Goal: Task Accomplishment & Management: Use online tool/utility

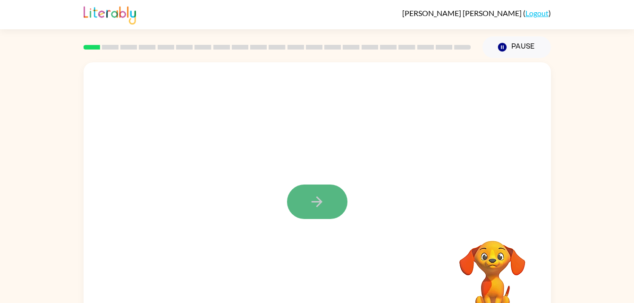
click at [311, 201] on icon "button" at bounding box center [316, 201] width 11 height 11
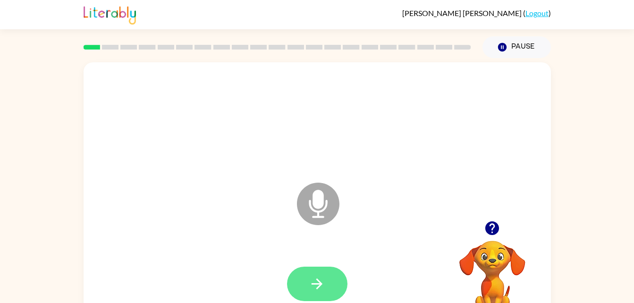
click at [331, 285] on button "button" at bounding box center [317, 284] width 60 height 34
click at [321, 276] on icon "button" at bounding box center [317, 284] width 17 height 17
click at [331, 290] on button "button" at bounding box center [317, 284] width 60 height 34
click at [337, 282] on button "button" at bounding box center [317, 284] width 60 height 34
click at [328, 255] on div at bounding box center [317, 283] width 448 height 77
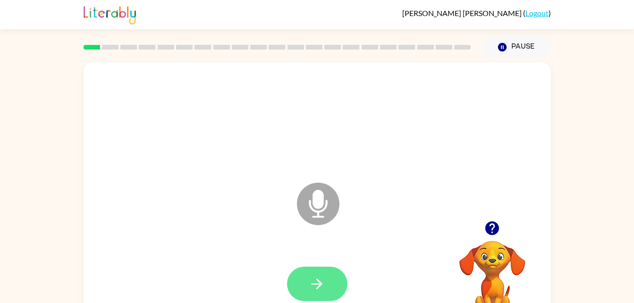
click at [327, 285] on button "button" at bounding box center [317, 284] width 60 height 34
click at [332, 269] on button "button" at bounding box center [317, 284] width 60 height 34
click at [338, 281] on button "button" at bounding box center [317, 284] width 60 height 34
click at [320, 268] on button "button" at bounding box center [317, 284] width 60 height 34
click at [319, 275] on button "button" at bounding box center [317, 284] width 60 height 34
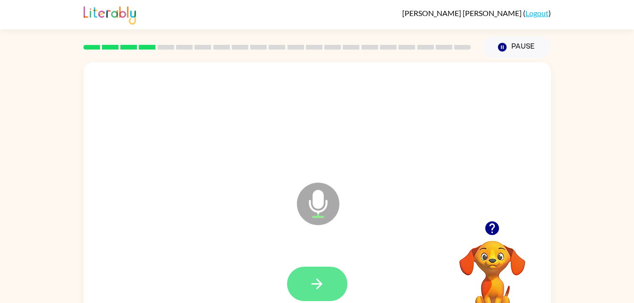
click at [320, 277] on icon "button" at bounding box center [317, 284] width 17 height 17
click at [328, 272] on button "button" at bounding box center [317, 284] width 60 height 34
click at [316, 256] on div at bounding box center [317, 283] width 448 height 77
click at [323, 296] on button "button" at bounding box center [317, 284] width 60 height 34
click at [330, 284] on button "button" at bounding box center [317, 284] width 60 height 34
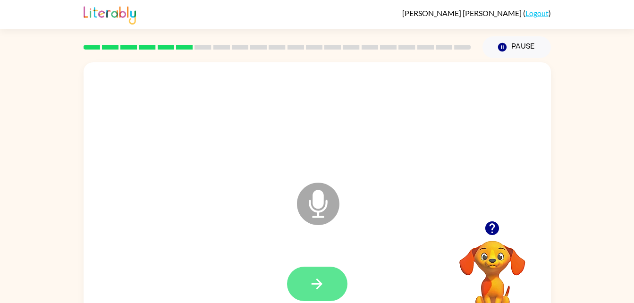
click at [317, 298] on button "button" at bounding box center [317, 284] width 60 height 34
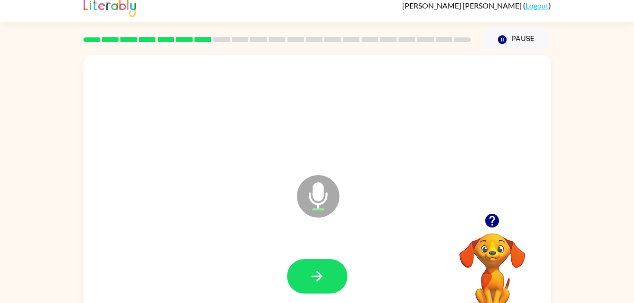
scroll to position [22, 0]
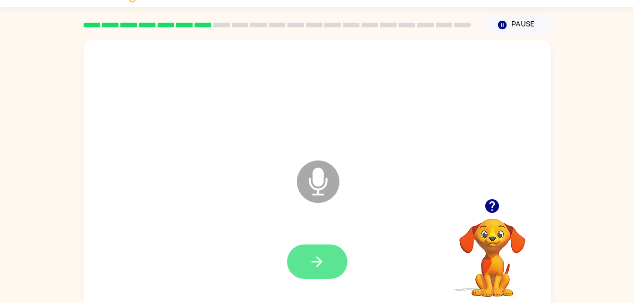
click at [327, 246] on button "button" at bounding box center [317, 261] width 60 height 34
click at [335, 267] on button "button" at bounding box center [317, 261] width 60 height 34
click at [321, 274] on button "button" at bounding box center [317, 261] width 60 height 34
click at [323, 256] on icon "button" at bounding box center [317, 261] width 17 height 17
click at [337, 262] on button "button" at bounding box center [317, 261] width 60 height 34
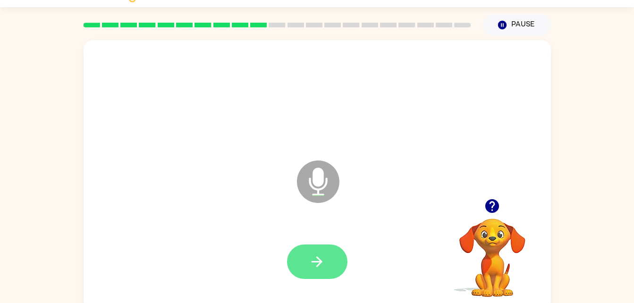
click at [334, 254] on button "button" at bounding box center [317, 261] width 60 height 34
click at [315, 272] on button "button" at bounding box center [317, 261] width 60 height 34
click at [314, 272] on button "button" at bounding box center [317, 261] width 60 height 34
click at [326, 244] on button "button" at bounding box center [317, 261] width 60 height 34
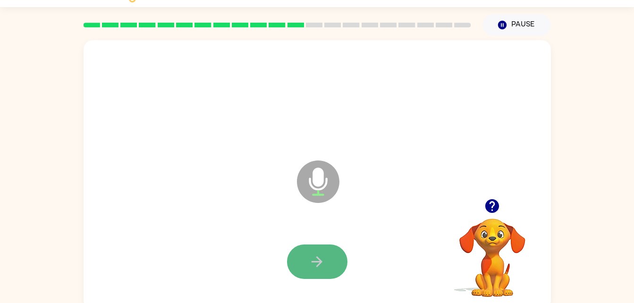
click at [328, 256] on button "button" at bounding box center [317, 261] width 60 height 34
click at [332, 256] on button "button" at bounding box center [317, 261] width 60 height 34
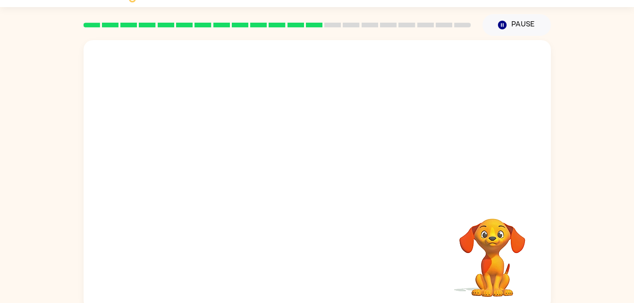
scroll to position [0, 0]
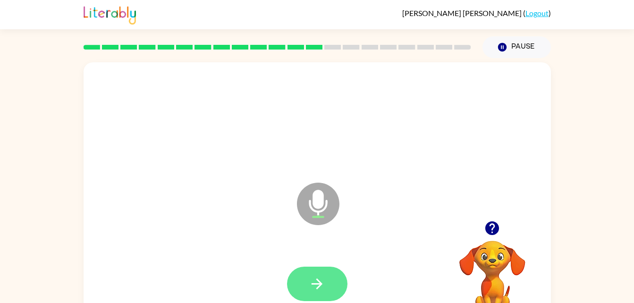
click at [312, 291] on icon "button" at bounding box center [317, 284] width 17 height 17
click at [320, 281] on icon "button" at bounding box center [317, 284] width 17 height 17
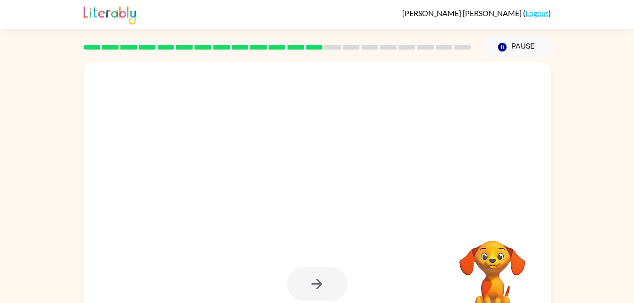
click at [331, 286] on div at bounding box center [317, 284] width 60 height 34
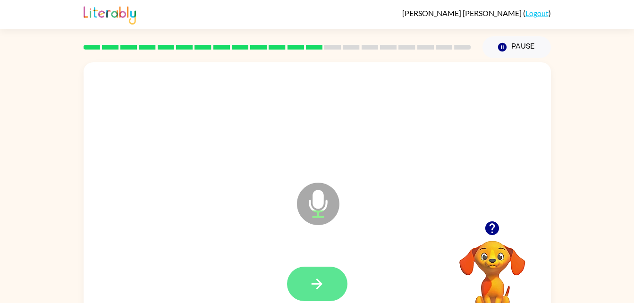
click at [343, 276] on button "button" at bounding box center [317, 284] width 60 height 34
click at [333, 295] on button "button" at bounding box center [317, 284] width 60 height 34
click at [326, 273] on button "button" at bounding box center [317, 284] width 60 height 34
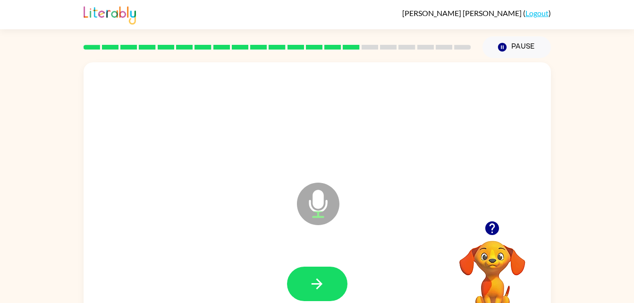
click at [329, 258] on div at bounding box center [317, 283] width 448 height 77
click at [328, 280] on button "button" at bounding box center [317, 284] width 60 height 34
click at [346, 300] on div at bounding box center [317, 284] width 60 height 34
click at [332, 279] on button "button" at bounding box center [317, 284] width 60 height 34
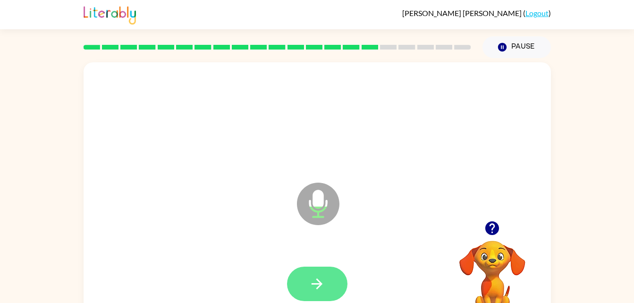
click at [321, 282] on icon "button" at bounding box center [317, 284] width 17 height 17
click at [323, 282] on icon "button" at bounding box center [317, 284] width 17 height 17
click at [333, 282] on button "button" at bounding box center [317, 284] width 60 height 34
click at [325, 278] on button "button" at bounding box center [317, 284] width 60 height 34
click at [316, 286] on icon "button" at bounding box center [317, 284] width 17 height 17
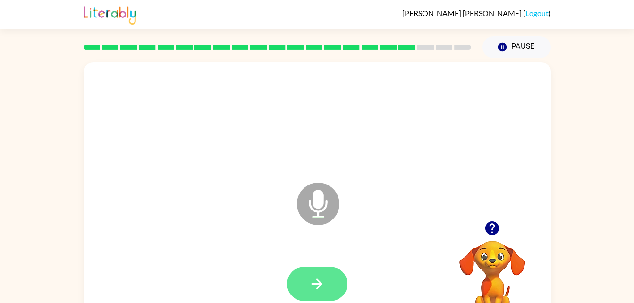
click at [321, 285] on icon "button" at bounding box center [317, 284] width 17 height 17
click at [310, 270] on button "button" at bounding box center [317, 284] width 60 height 34
click at [319, 284] on icon "button" at bounding box center [316, 283] width 11 height 11
click at [330, 273] on button "button" at bounding box center [317, 284] width 60 height 34
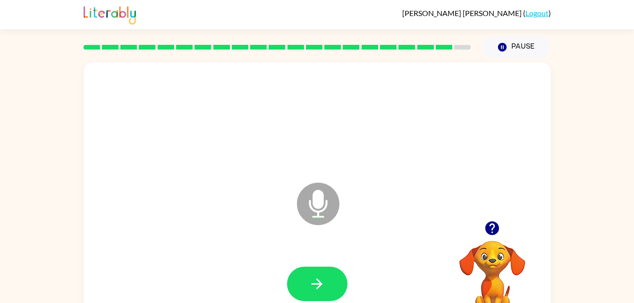
click at [336, 301] on div at bounding box center [317, 284] width 60 height 34
click at [319, 277] on icon "button" at bounding box center [317, 284] width 17 height 17
click at [316, 267] on button "button" at bounding box center [317, 284] width 60 height 34
